Goal: Check status: Check status

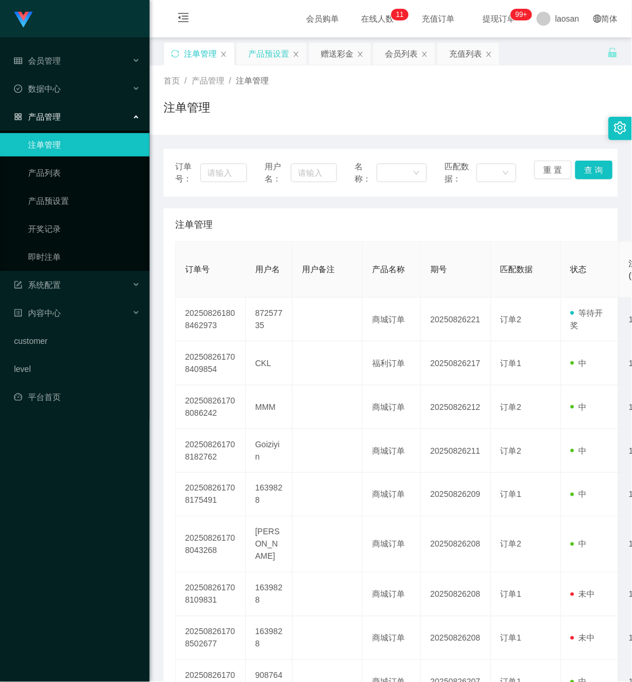
click at [255, 57] on div "产品预设置" at bounding box center [268, 54] width 41 height 22
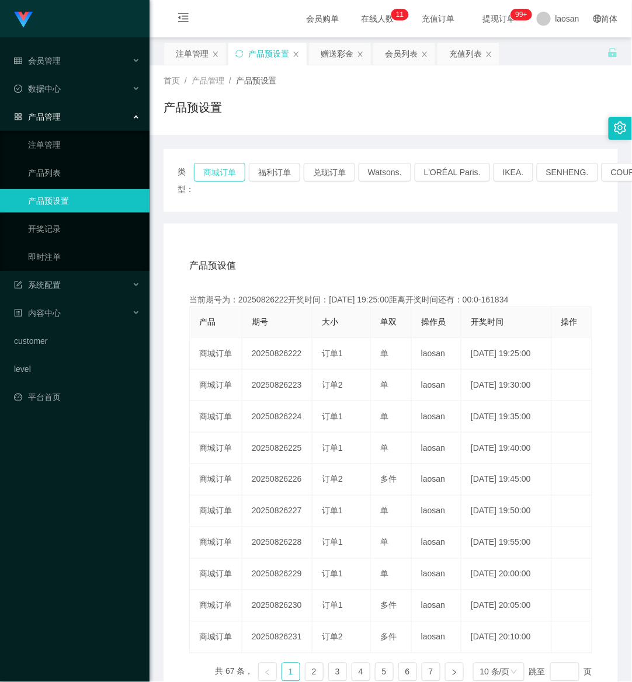
click at [223, 172] on button "商城订单" at bounding box center [219, 172] width 51 height 19
click at [208, 166] on button "商城订单" at bounding box center [219, 172] width 51 height 19
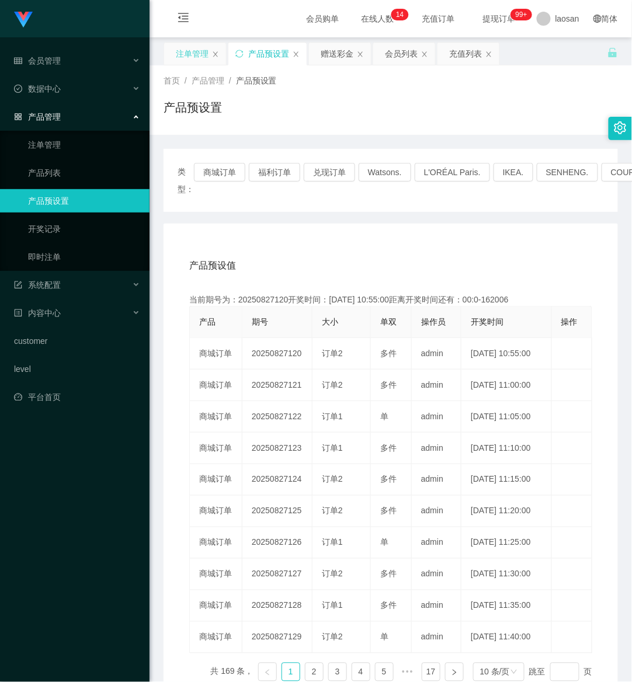
click at [189, 54] on div "注单管理" at bounding box center [192, 54] width 33 height 22
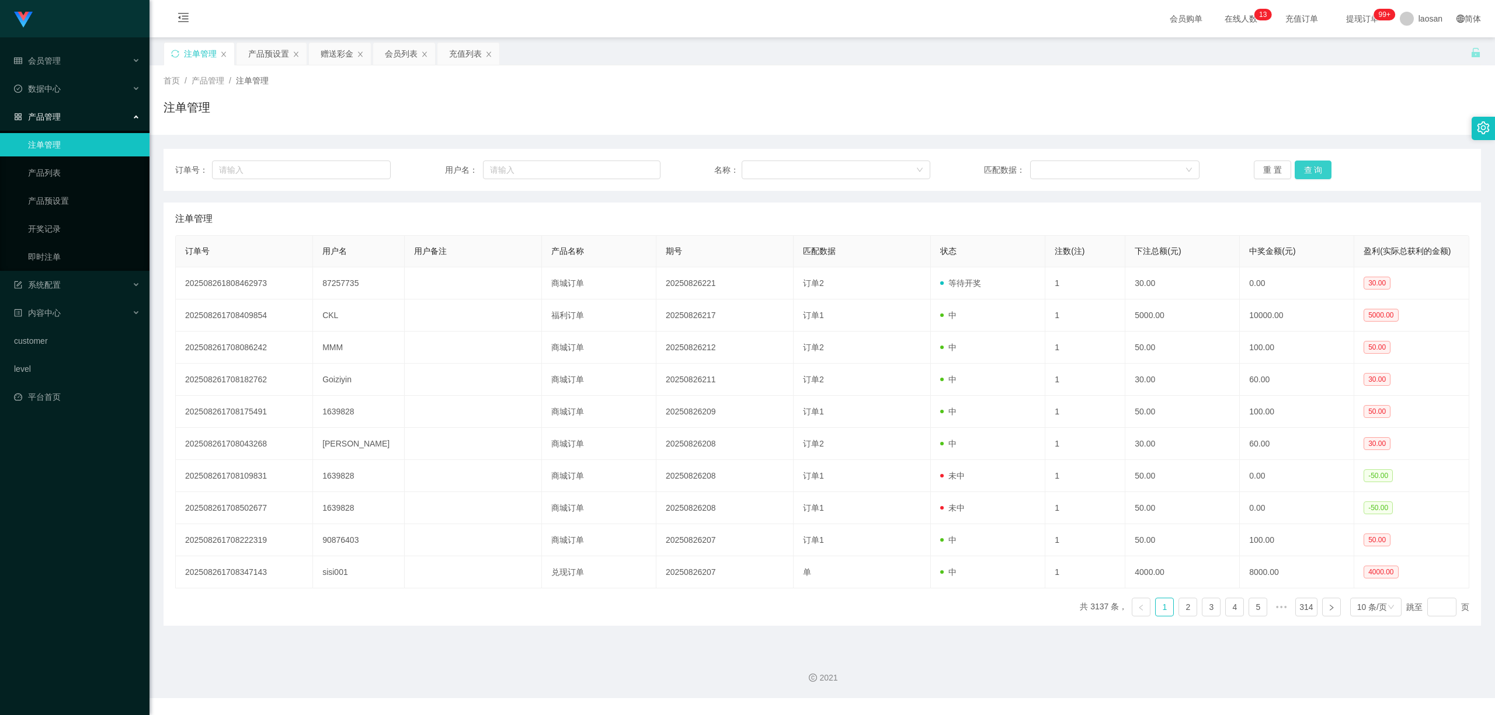
click at [578, 167] on button "查 询" at bounding box center [1313, 170] width 37 height 19
click at [578, 166] on div "重 置 查 询" at bounding box center [1362, 170] width 216 height 19
drag, startPoint x: 1312, startPoint y: 166, endPoint x: 1316, endPoint y: 42, distance: 124.5
click at [578, 166] on button "查 询" at bounding box center [1313, 170] width 37 height 19
click at [578, 162] on button "查 询" at bounding box center [1313, 170] width 37 height 19
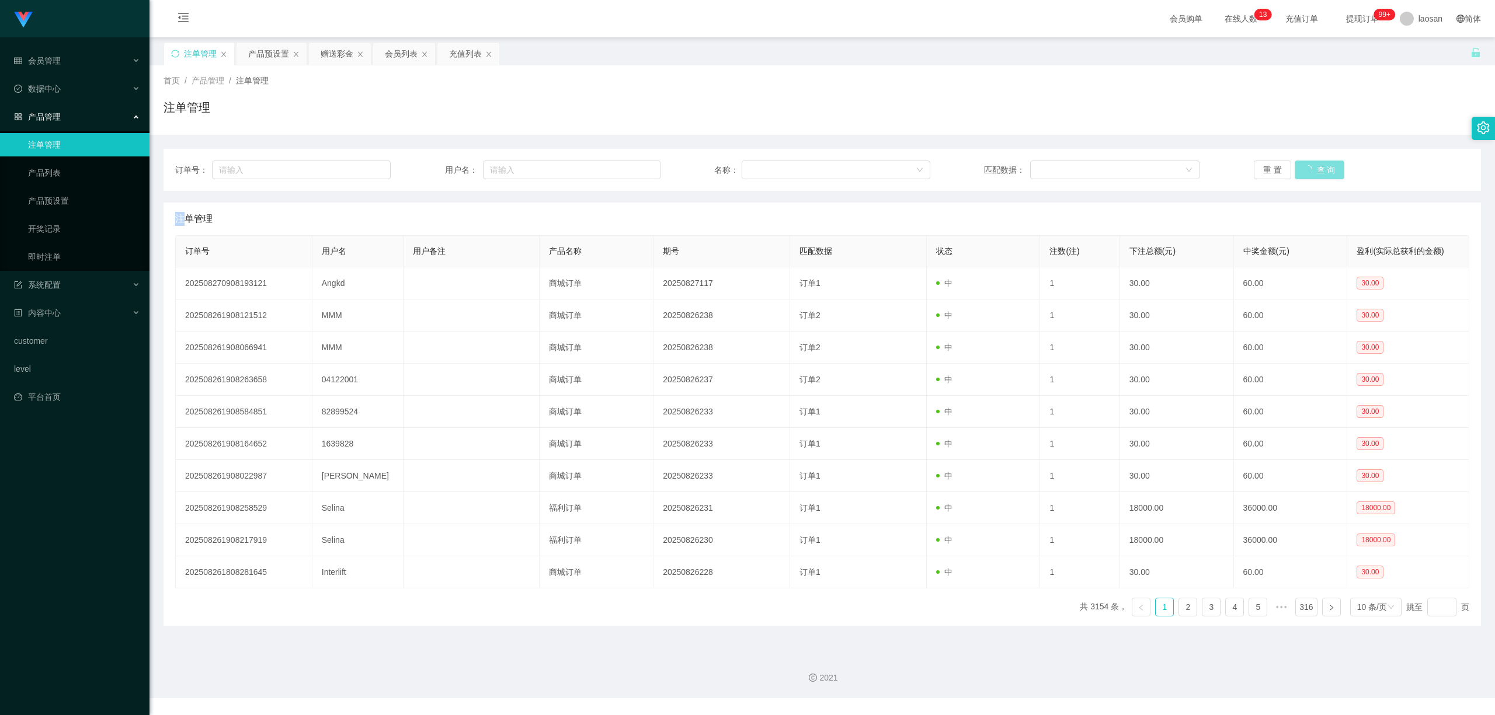
click at [578, 162] on div "重 置 查 询" at bounding box center [1362, 170] width 216 height 19
click at [578, 162] on button "查 询" at bounding box center [1313, 170] width 37 height 19
click at [578, 162] on div "重 置 查 询" at bounding box center [1362, 170] width 216 height 19
click at [578, 162] on button "查 询" at bounding box center [1313, 170] width 37 height 19
click at [578, 173] on button "查 询" at bounding box center [1313, 170] width 37 height 19
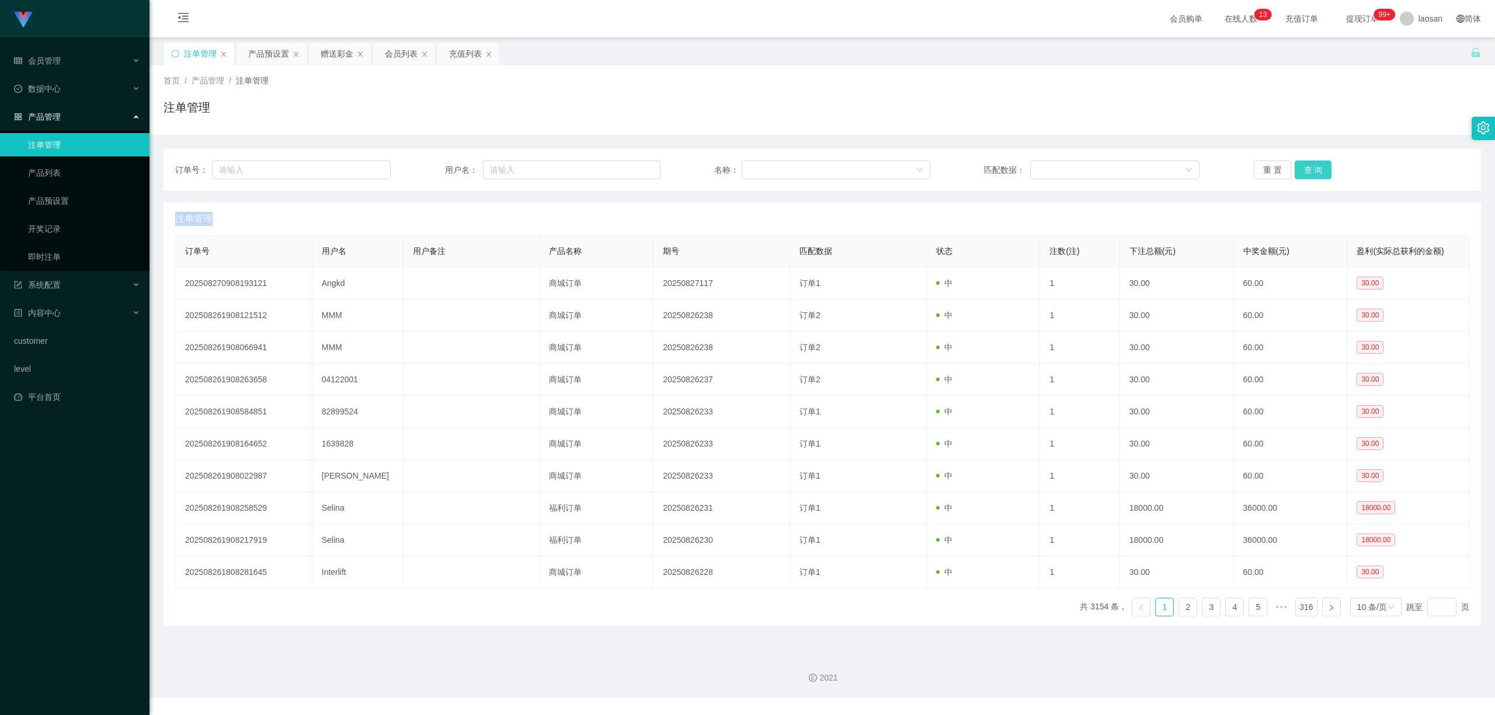
click at [578, 173] on div "重 置 查 询" at bounding box center [1362, 170] width 216 height 19
click at [578, 173] on button "查 询" at bounding box center [1313, 170] width 37 height 19
click at [578, 173] on div "重 置 查 询" at bounding box center [1362, 170] width 216 height 19
click at [578, 173] on button "查 询" at bounding box center [1313, 170] width 37 height 19
click at [578, 173] on div "重 置 查 询" at bounding box center [1362, 170] width 216 height 19
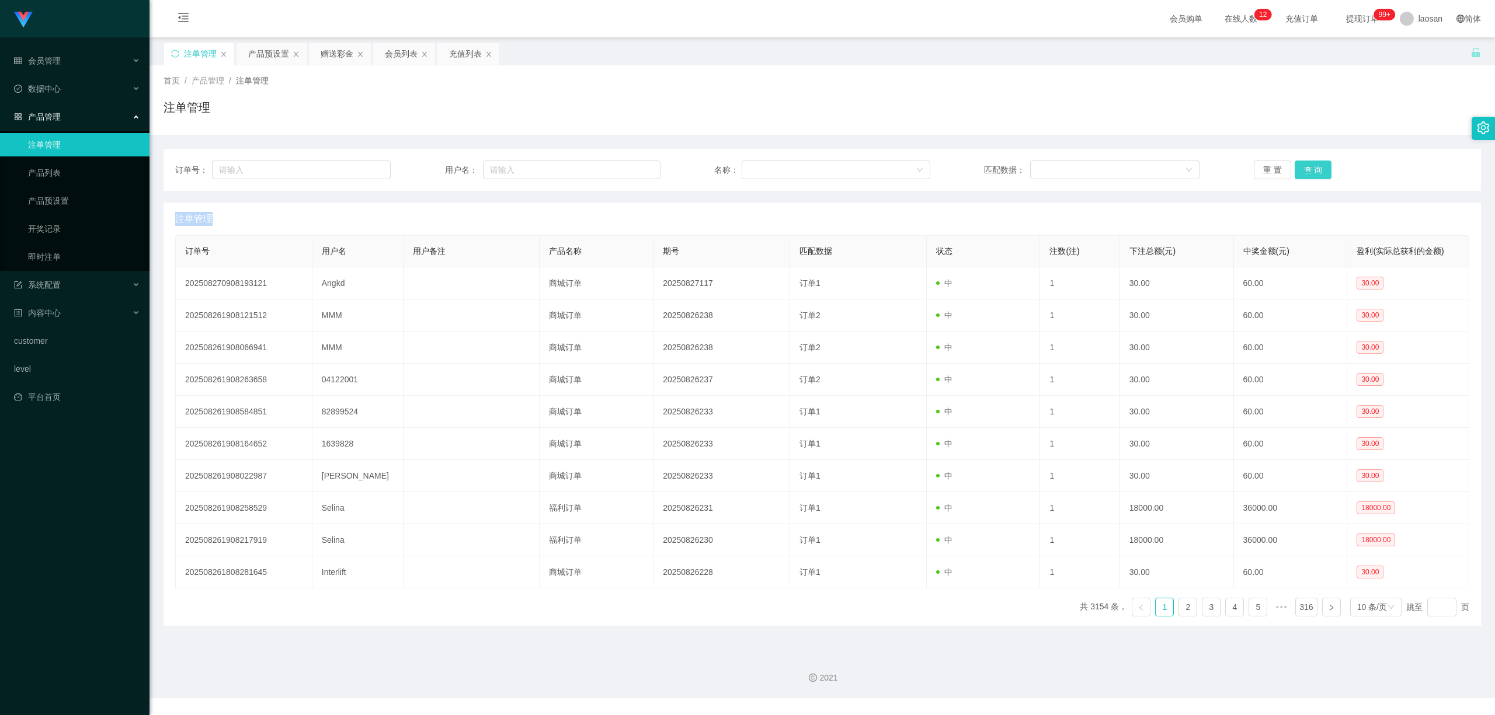
click at [578, 166] on button "查 询" at bounding box center [1313, 170] width 37 height 19
click at [578, 166] on div "重 置 查 询" at bounding box center [1362, 170] width 216 height 19
click at [578, 166] on button "查 询" at bounding box center [1313, 170] width 37 height 19
click at [578, 166] on div "重 置 查 询" at bounding box center [1362, 170] width 216 height 19
click at [578, 166] on button "查 询" at bounding box center [1313, 170] width 37 height 19
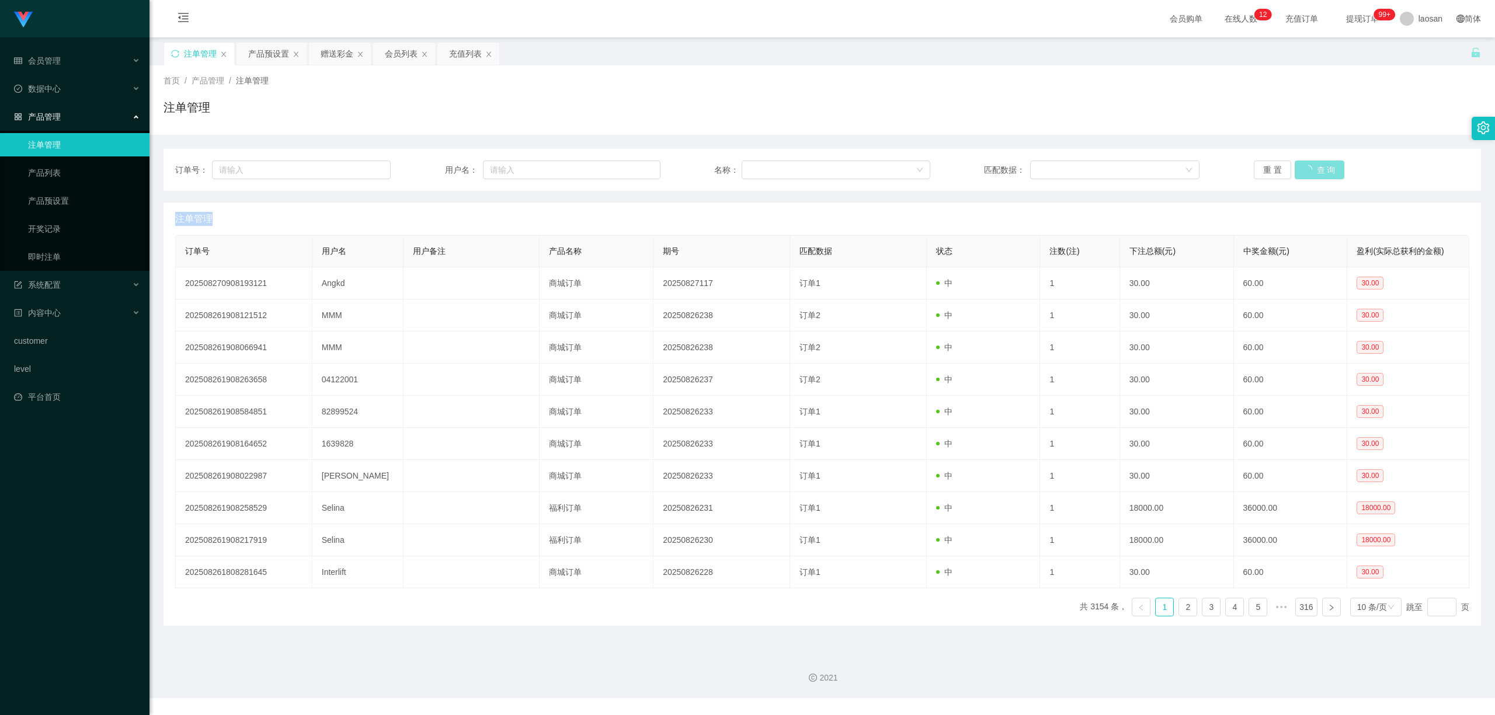
click at [578, 166] on div "重 置 查 询" at bounding box center [1362, 170] width 216 height 19
click at [578, 166] on button "查 询" at bounding box center [1320, 170] width 50 height 19
click at [578, 166] on div "重 置 查 询" at bounding box center [1362, 170] width 216 height 19
click at [578, 166] on button "查 询" at bounding box center [1313, 170] width 37 height 19
click at [578, 166] on div "重 置 查 询" at bounding box center [1362, 170] width 216 height 19
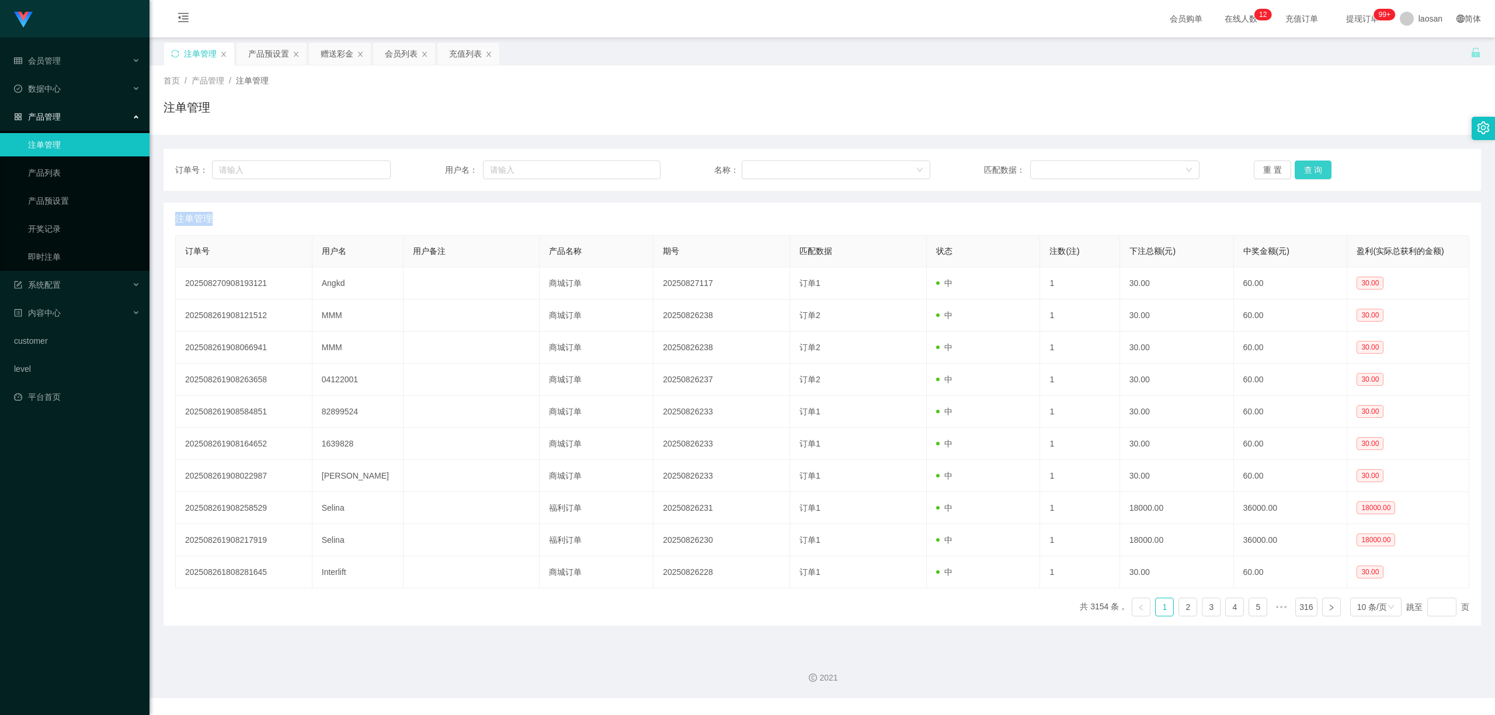
click at [578, 166] on button "查 询" at bounding box center [1313, 170] width 37 height 19
click at [578, 166] on div "重 置 查 询" at bounding box center [1362, 170] width 216 height 19
click at [578, 166] on button "查 询" at bounding box center [1313, 170] width 37 height 19
click at [578, 166] on div "重 置 查 询" at bounding box center [1362, 170] width 216 height 19
click at [578, 166] on button "查 询" at bounding box center [1313, 170] width 37 height 19
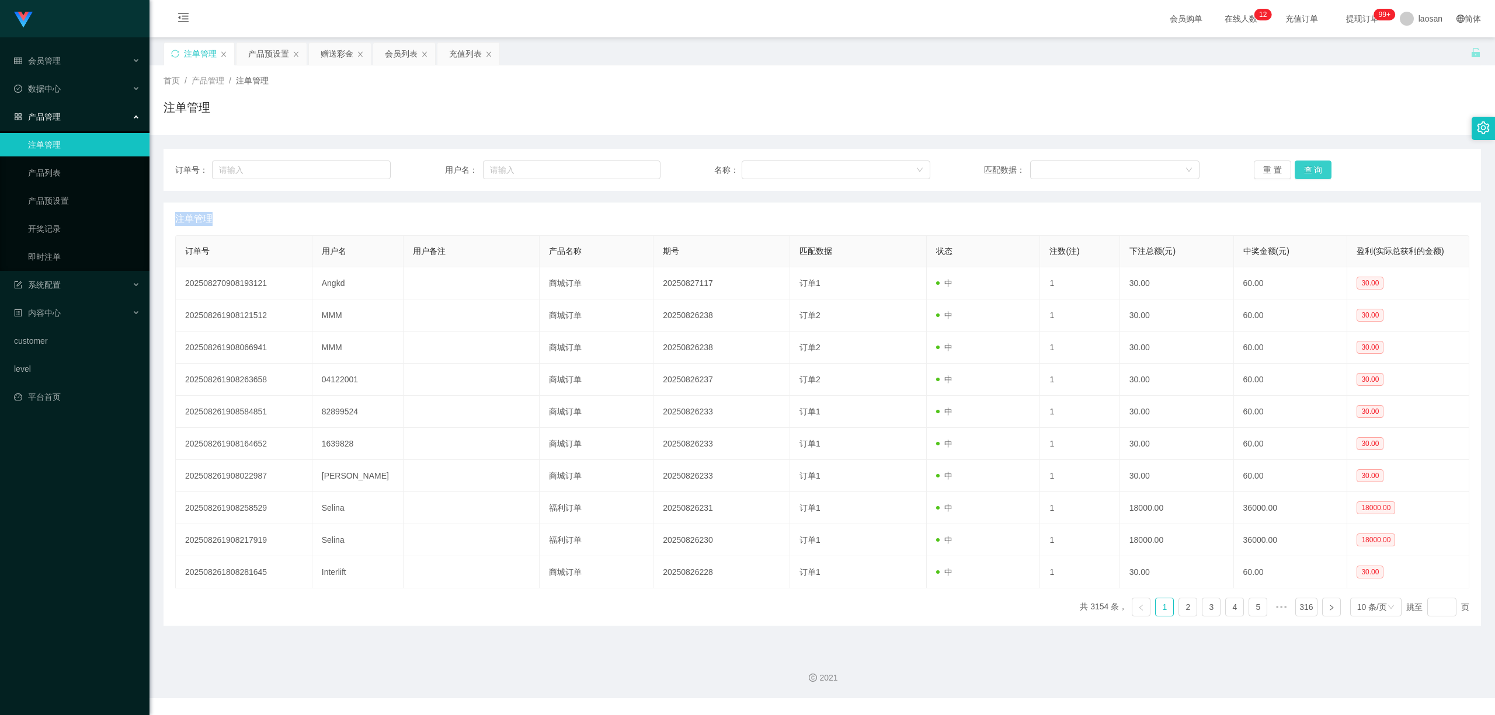
click at [578, 166] on button "查 询" at bounding box center [1313, 170] width 37 height 19
click at [578, 166] on div "重 置 查 询" at bounding box center [1362, 170] width 216 height 19
click at [578, 166] on button "查 询" at bounding box center [1313, 170] width 37 height 19
click at [578, 166] on div "重 置 查 询" at bounding box center [1362, 170] width 216 height 19
click at [578, 166] on button "查 询" at bounding box center [1313, 170] width 37 height 19
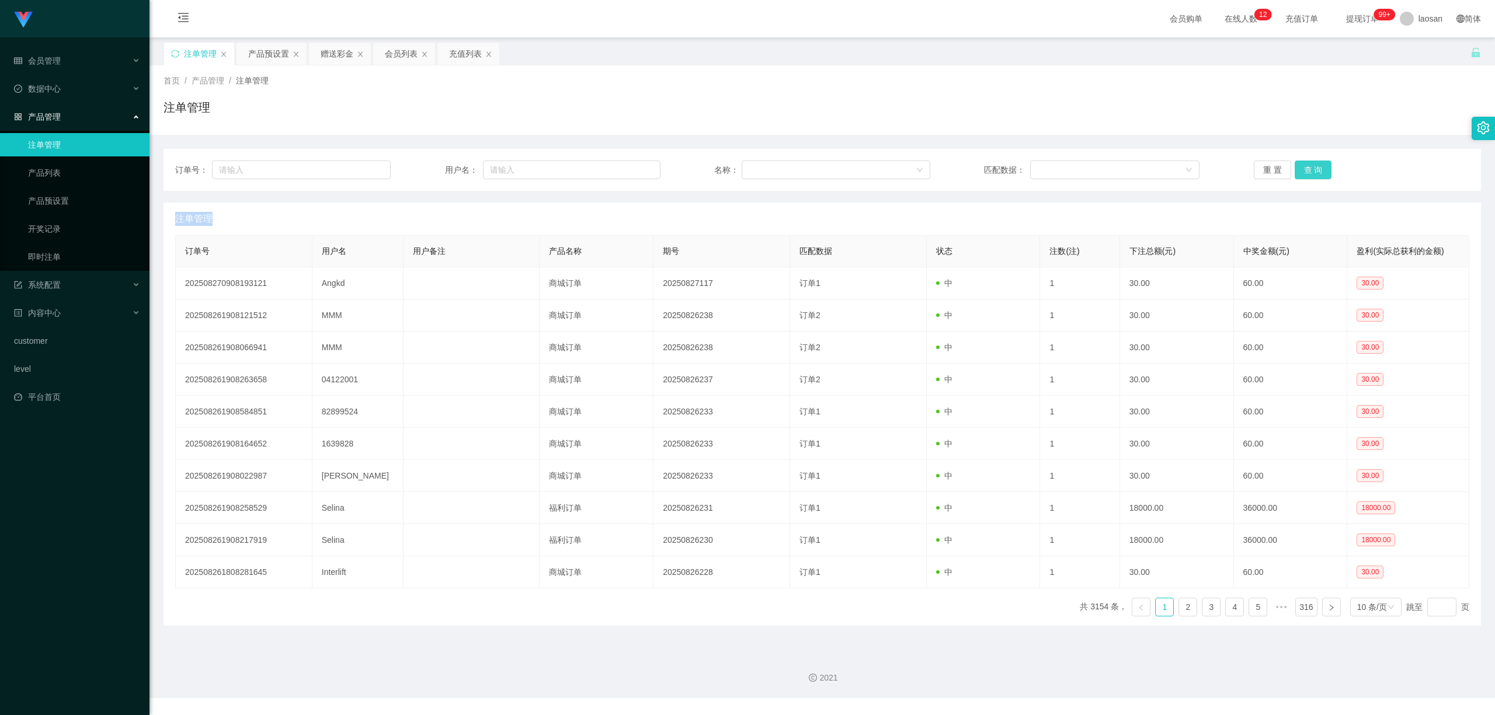
click at [578, 167] on button "查 询" at bounding box center [1313, 170] width 37 height 19
click at [578, 167] on div "重 置 查 询" at bounding box center [1362, 170] width 216 height 19
click at [578, 167] on button "查 询" at bounding box center [1313, 170] width 37 height 19
click at [578, 167] on div "重 置 查 询" at bounding box center [1362, 170] width 216 height 19
click at [578, 167] on button "查 询" at bounding box center [1320, 170] width 50 height 19
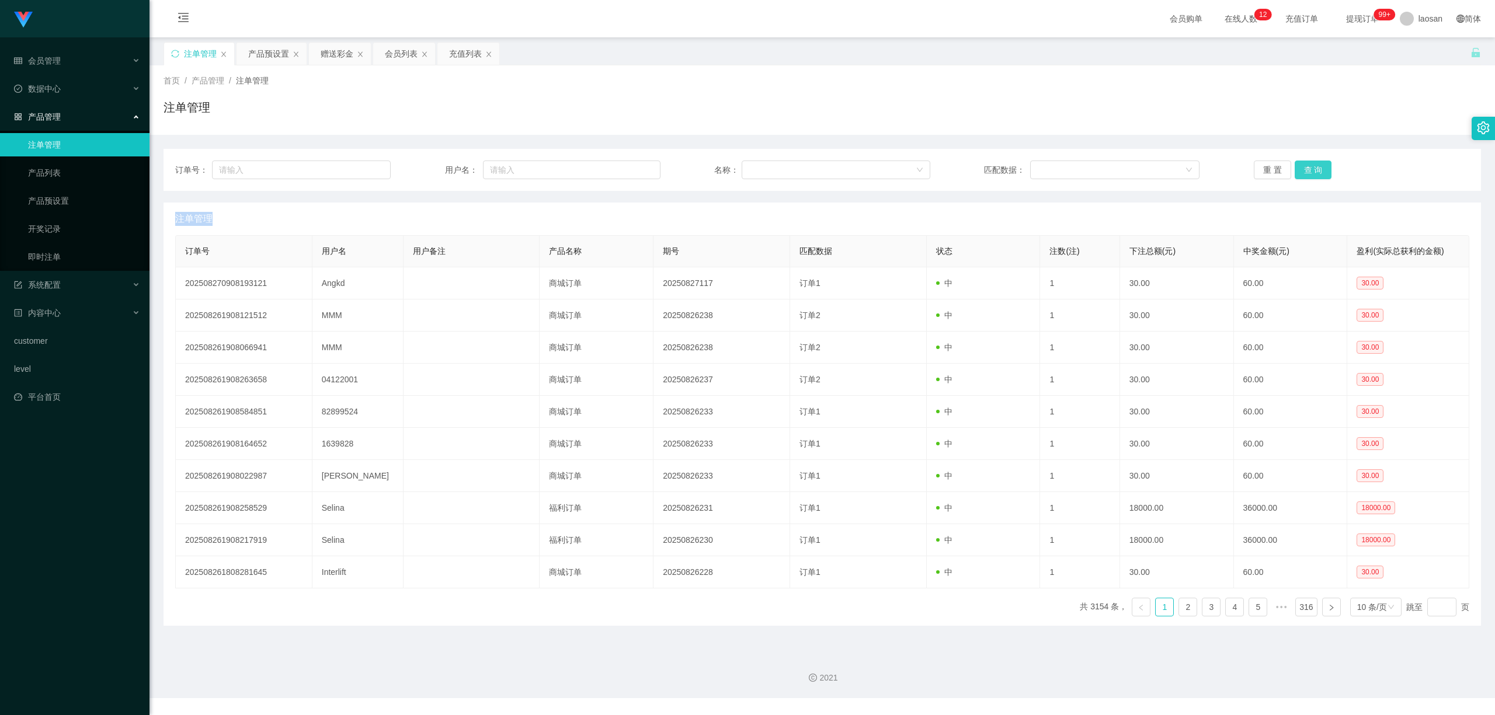
click at [578, 169] on button "查 询" at bounding box center [1313, 170] width 37 height 19
click at [578, 169] on div "重 置 查 询" at bounding box center [1362, 170] width 216 height 19
click at [578, 169] on button "查 询" at bounding box center [1313, 170] width 37 height 19
click at [578, 169] on div "重 置 查 询" at bounding box center [1362, 170] width 216 height 19
click at [578, 169] on button "查 询" at bounding box center [1313, 170] width 37 height 19
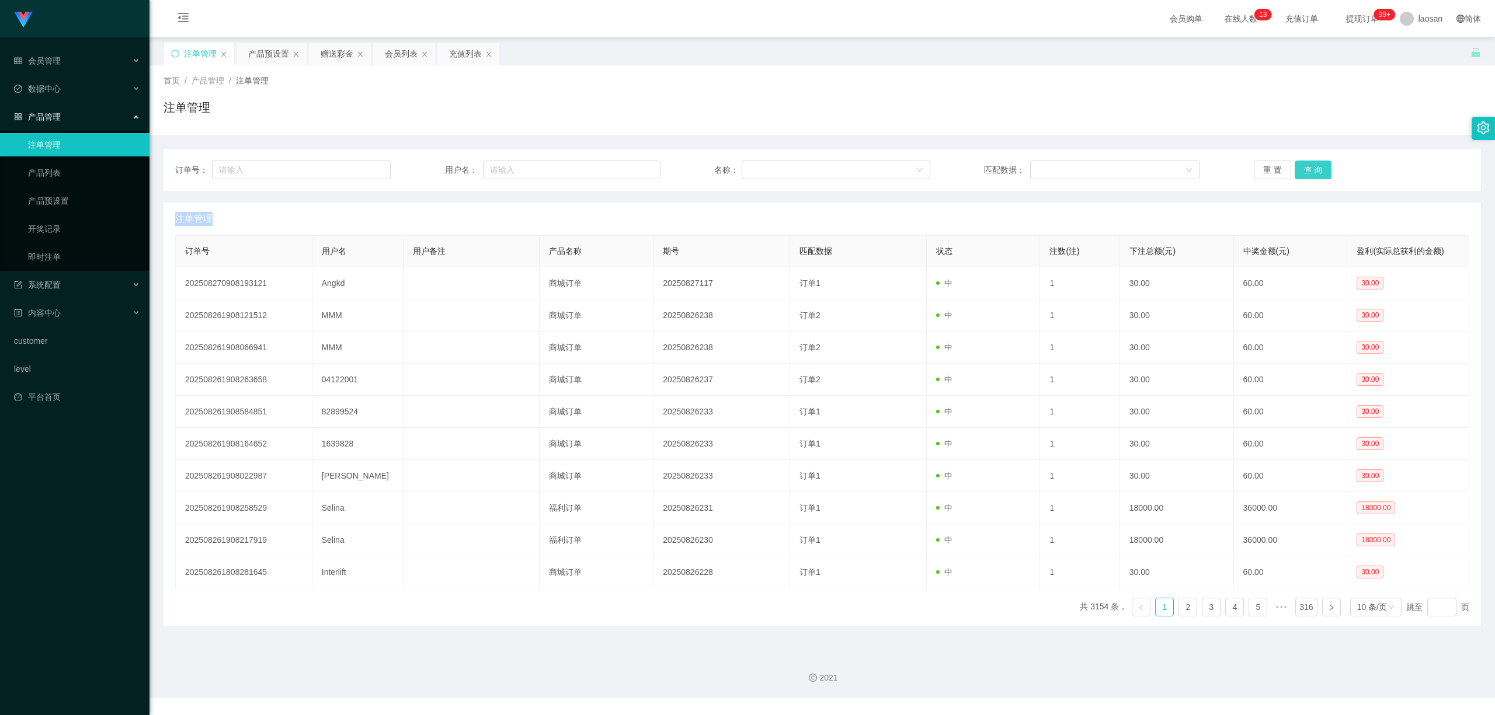
click at [578, 171] on button "查 询" at bounding box center [1313, 170] width 37 height 19
click at [578, 171] on div "重 置 查 询" at bounding box center [1362, 170] width 216 height 19
click at [578, 171] on button "查 询" at bounding box center [1313, 170] width 37 height 19
click at [578, 171] on div "重 置 查 询" at bounding box center [1362, 170] width 216 height 19
click at [578, 171] on button "查 询" at bounding box center [1313, 170] width 37 height 19
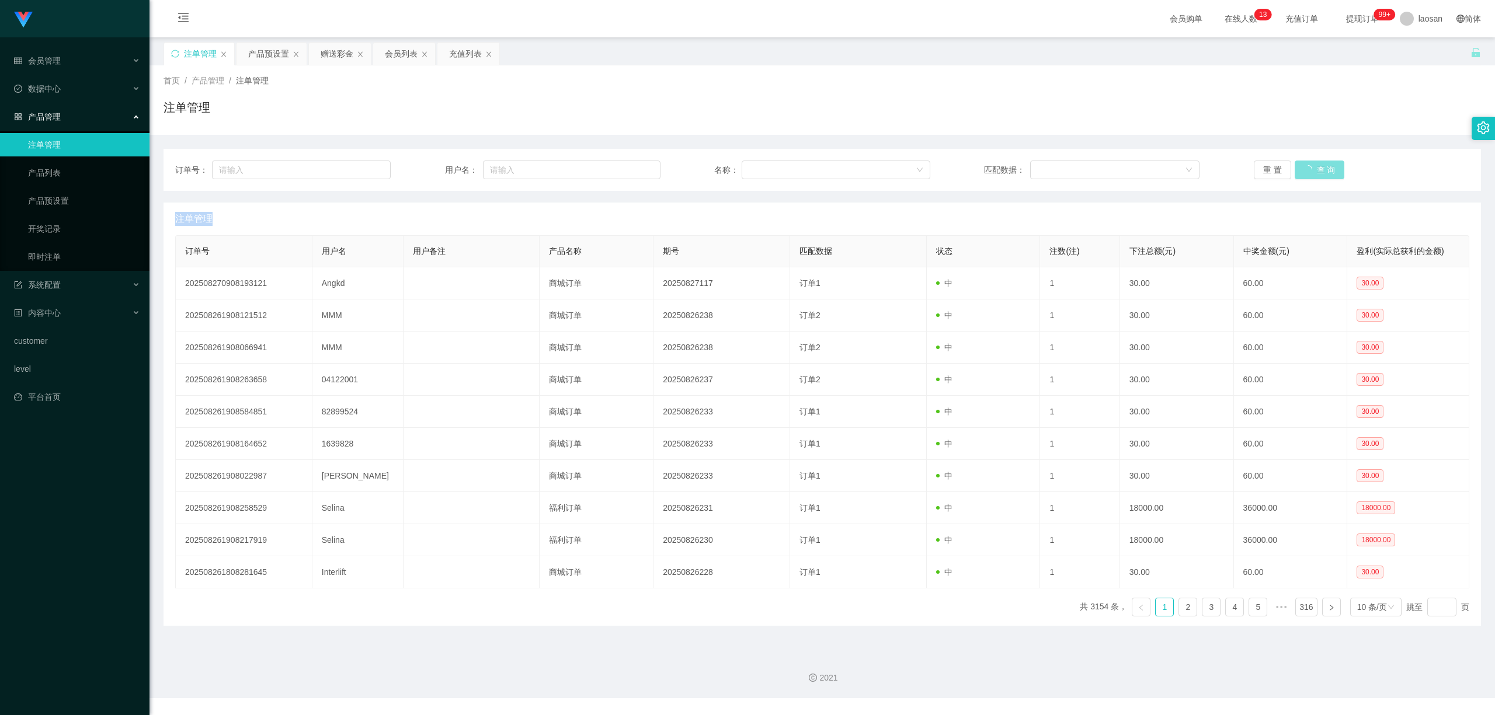
click at [578, 171] on div "重 置 查 询" at bounding box center [1362, 170] width 216 height 19
click at [578, 173] on button "查 询" at bounding box center [1313, 170] width 37 height 19
click at [578, 173] on div "重 置 查 询" at bounding box center [1362, 170] width 216 height 19
click at [578, 173] on button "查 询" at bounding box center [1313, 170] width 37 height 19
click at [578, 173] on div "重 置 查 询" at bounding box center [1362, 170] width 216 height 19
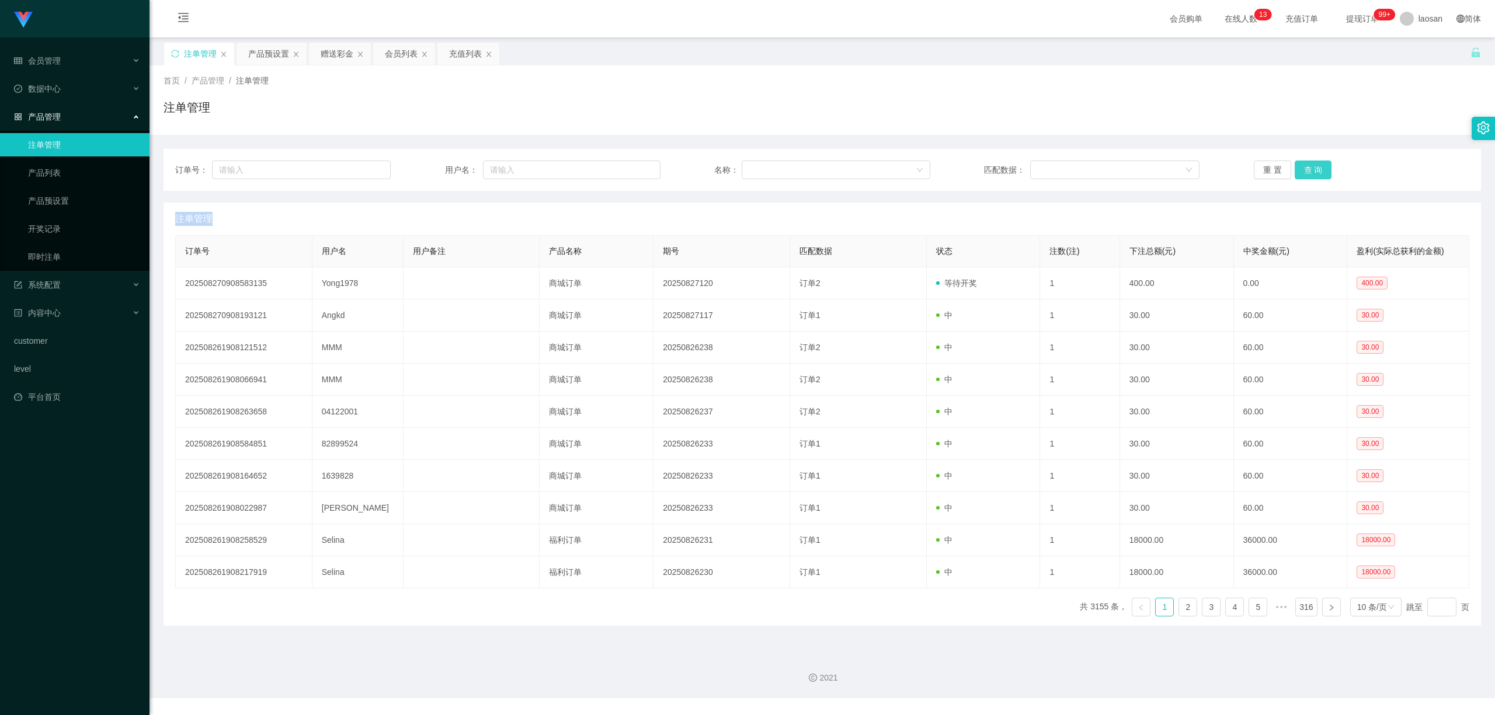
click at [578, 173] on button "查 询" at bounding box center [1313, 170] width 37 height 19
click at [578, 173] on div "重 置 查 询" at bounding box center [1362, 170] width 216 height 19
click at [578, 171] on button "查 询" at bounding box center [1313, 170] width 37 height 19
click at [578, 167] on button "查 询" at bounding box center [1313, 170] width 37 height 19
click at [578, 167] on div "重 置 查 询" at bounding box center [1362, 170] width 216 height 19
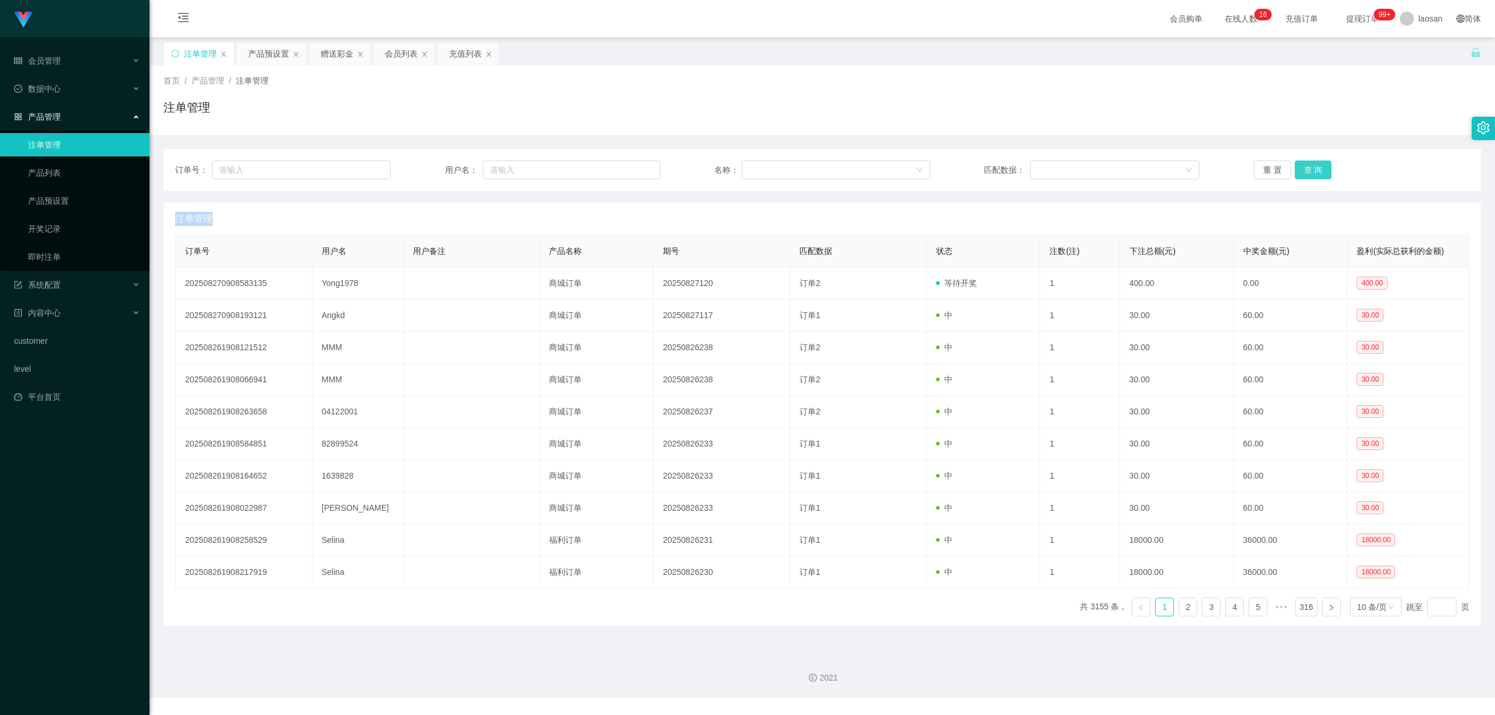
click at [578, 164] on button "查 询" at bounding box center [1313, 170] width 37 height 19
click at [578, 164] on div "重 置 查 询" at bounding box center [1362, 170] width 216 height 19
click at [578, 171] on button "查 询" at bounding box center [1313, 170] width 37 height 19
click at [578, 171] on div "重 置 查 询" at bounding box center [1362, 170] width 216 height 19
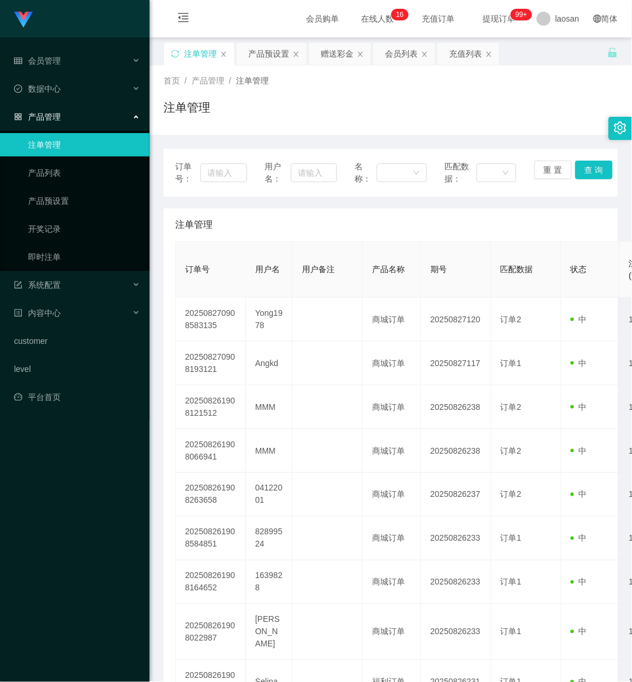
drag, startPoint x: 63, startPoint y: 634, endPoint x: 164, endPoint y: 530, distance: 145.0
click at [68, 634] on div "Jingdong工作台代理端 会员管理 在线用户 陪玩用户 会员列表 充值列表 提现列表 会员加扣款 赠送彩金 数据中心 产品管理 注单管理 产品列表 产品预…" at bounding box center [75, 341] width 150 height 682
